Goal: Information Seeking & Learning: Check status

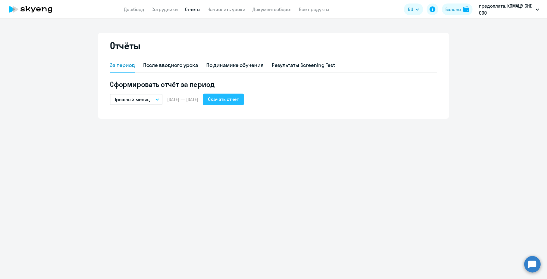
click at [235, 101] on div "Скачать отчёт" at bounding box center [223, 99] width 31 height 7
click at [132, 6] on app-menu-item-link "Дашборд" at bounding box center [134, 9] width 20 height 7
click at [166, 10] on link "Сотрудники" at bounding box center [164, 9] width 27 height 6
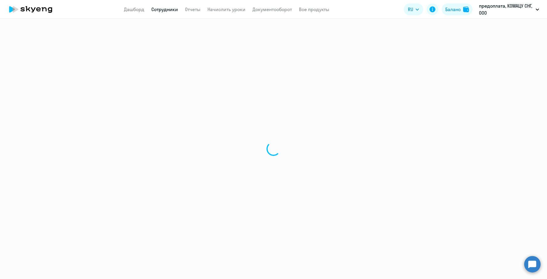
select select "30"
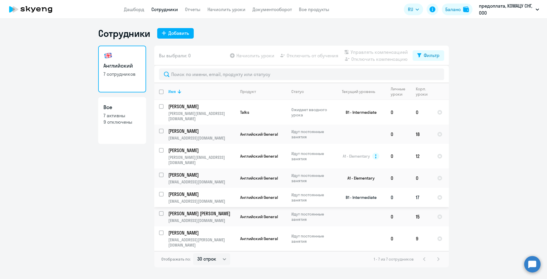
click at [419, 188] on td "17" at bounding box center [421, 197] width 21 height 19
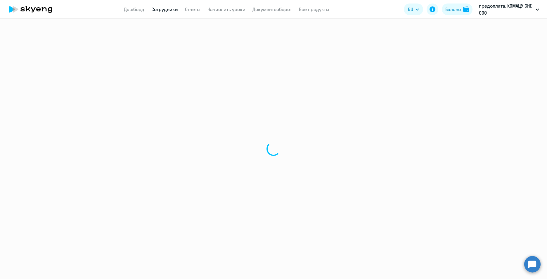
select select "english"
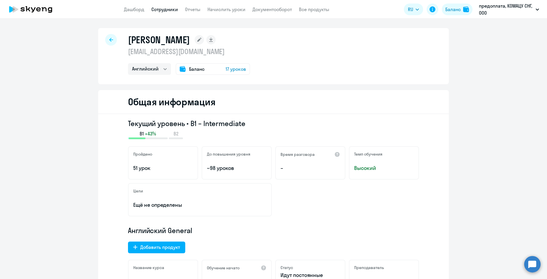
click at [233, 68] on span "17 уроков" at bounding box center [236, 68] width 20 height 7
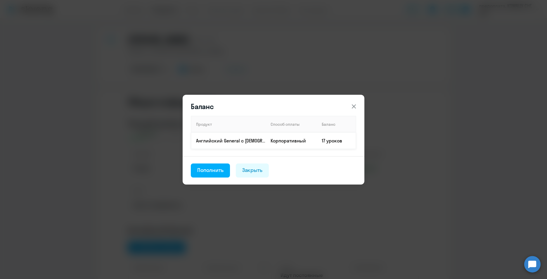
click at [300, 144] on td "Корпоративный" at bounding box center [291, 140] width 51 height 16
click at [353, 107] on icon at bounding box center [354, 106] width 4 height 4
